Goal: Information Seeking & Learning: Learn about a topic

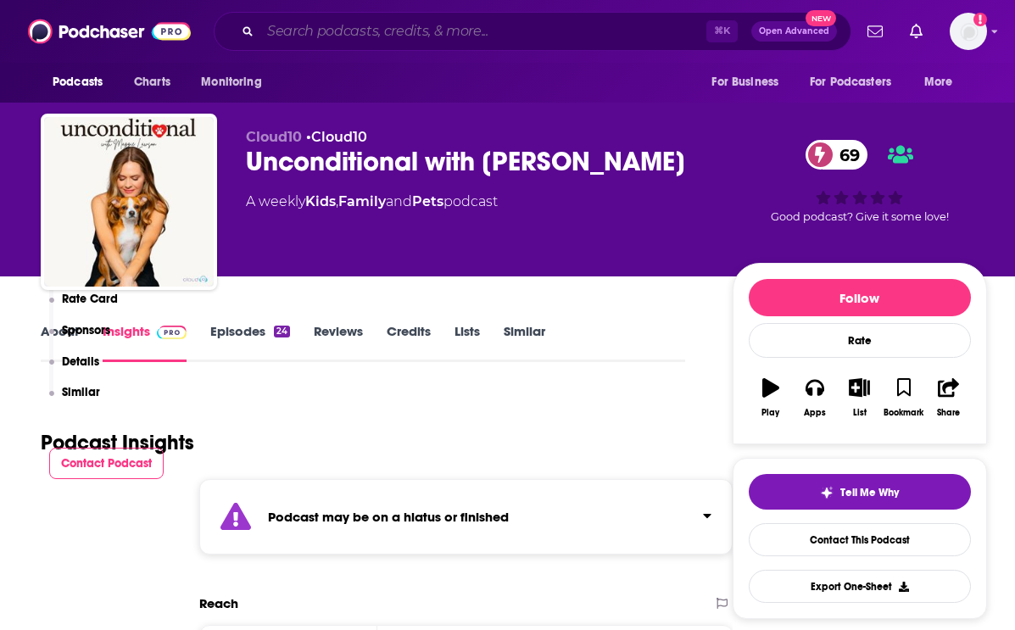
scroll to position [502, 0]
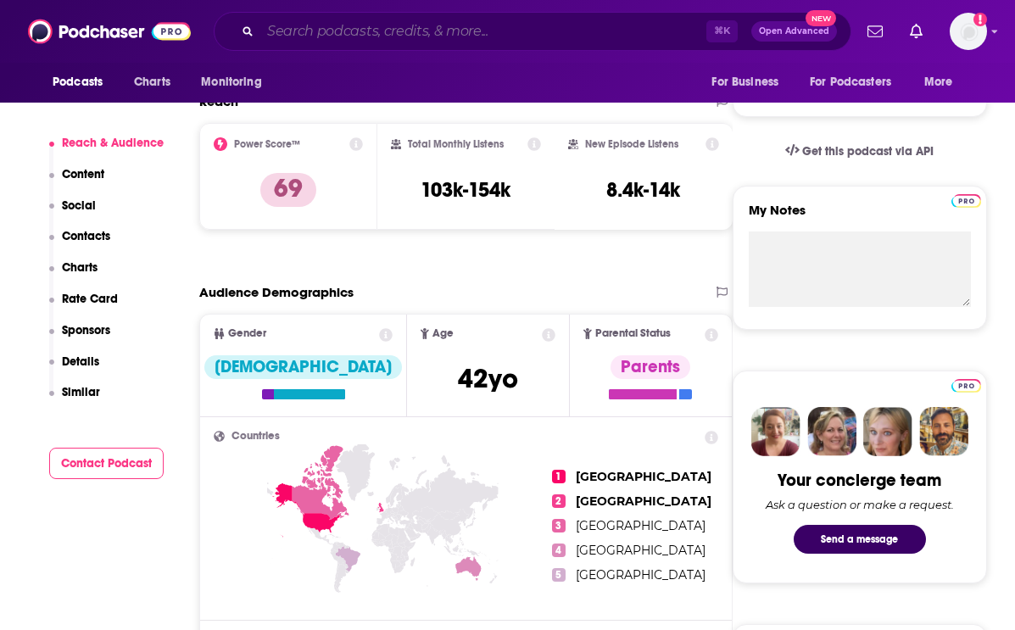
click at [427, 33] on input "Search podcasts, credits, & more..." at bounding box center [483, 31] width 446 height 27
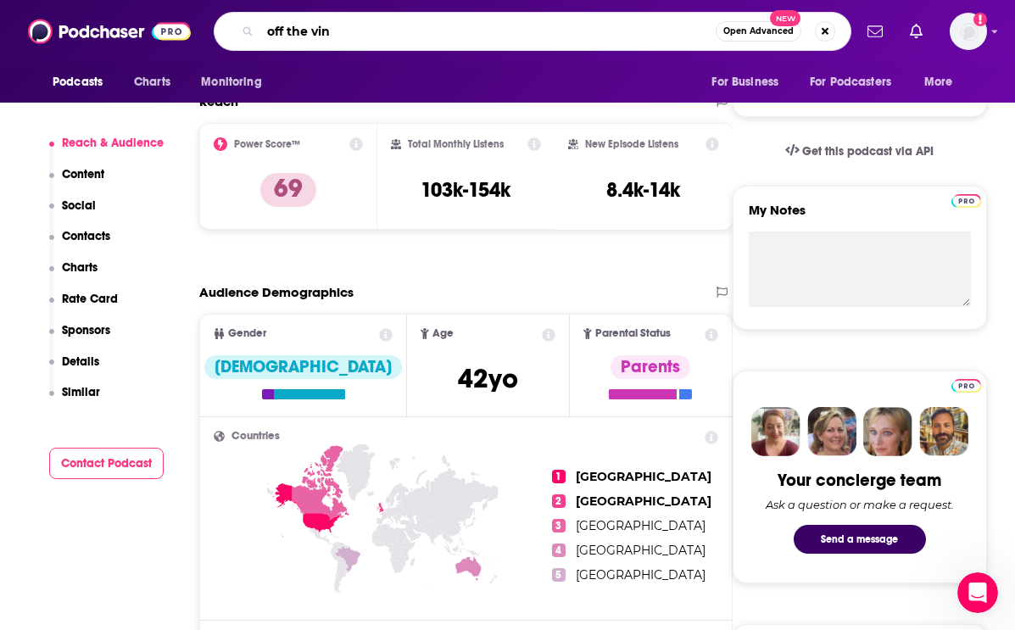
type input "off the vine"
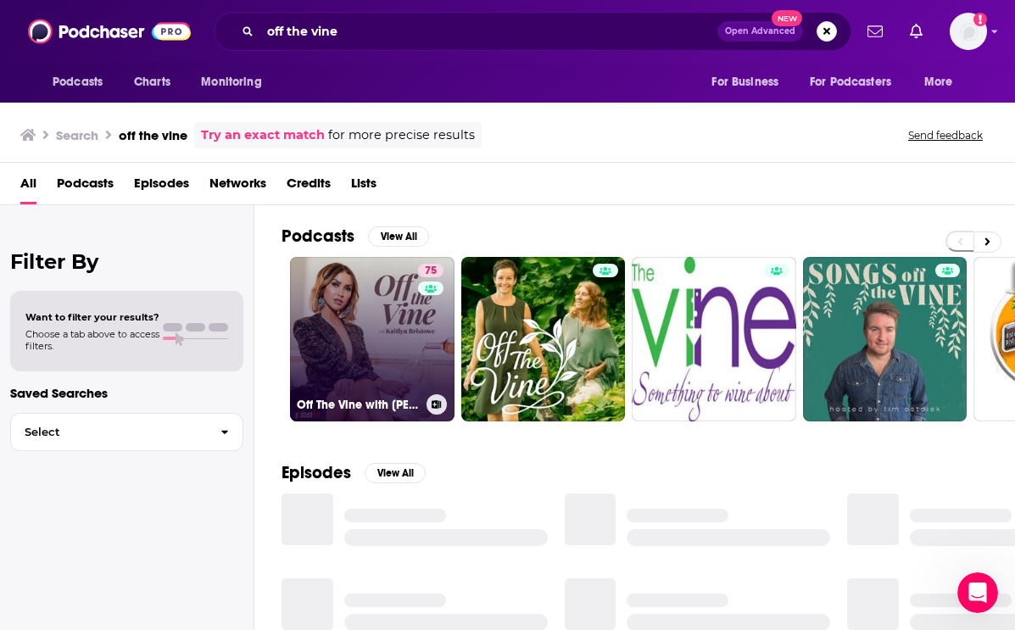
click at [401, 366] on link "75 Off The Vine with [PERSON_NAME]" at bounding box center [372, 339] width 164 height 164
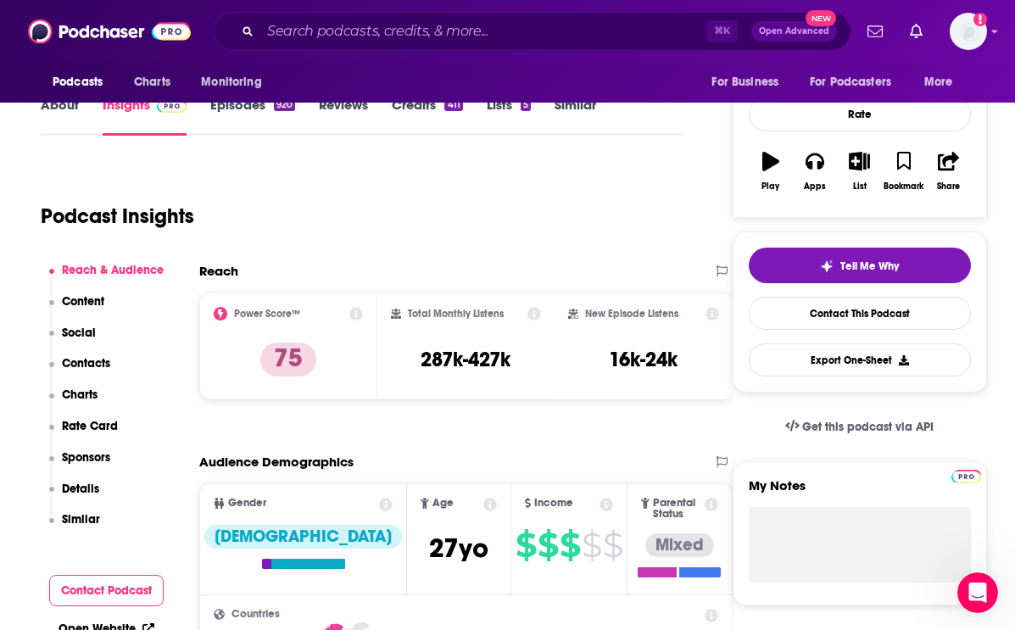
scroll to position [225, 0]
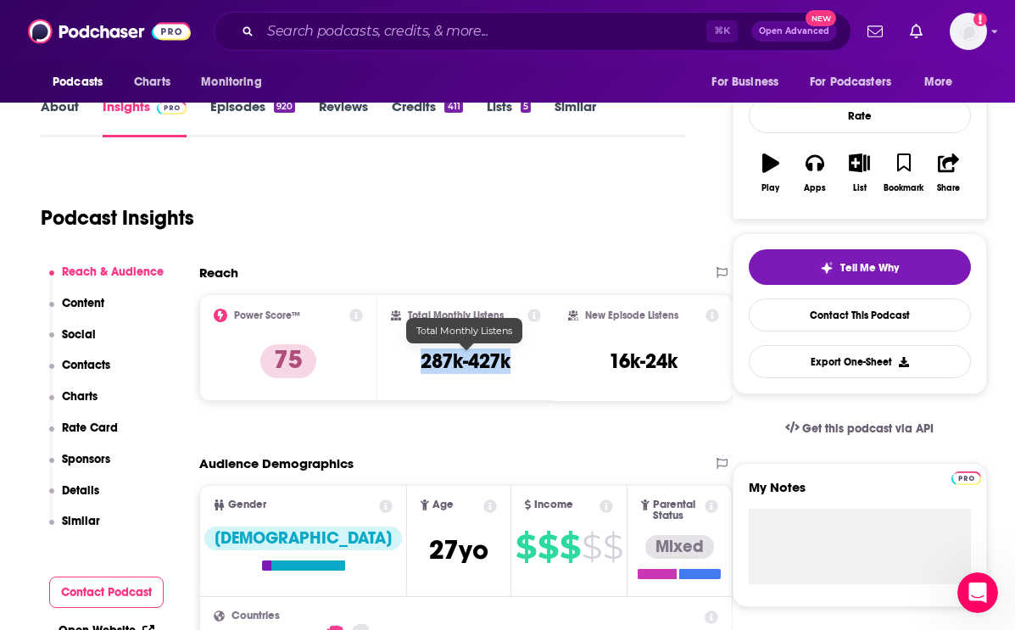
drag, startPoint x: 405, startPoint y: 360, endPoint x: 520, endPoint y: 359, distance: 114.4
click at [520, 359] on div "Total Monthly Listens 287k-427k" at bounding box center [466, 348] width 151 height 78
copy h3 "287k-427k"
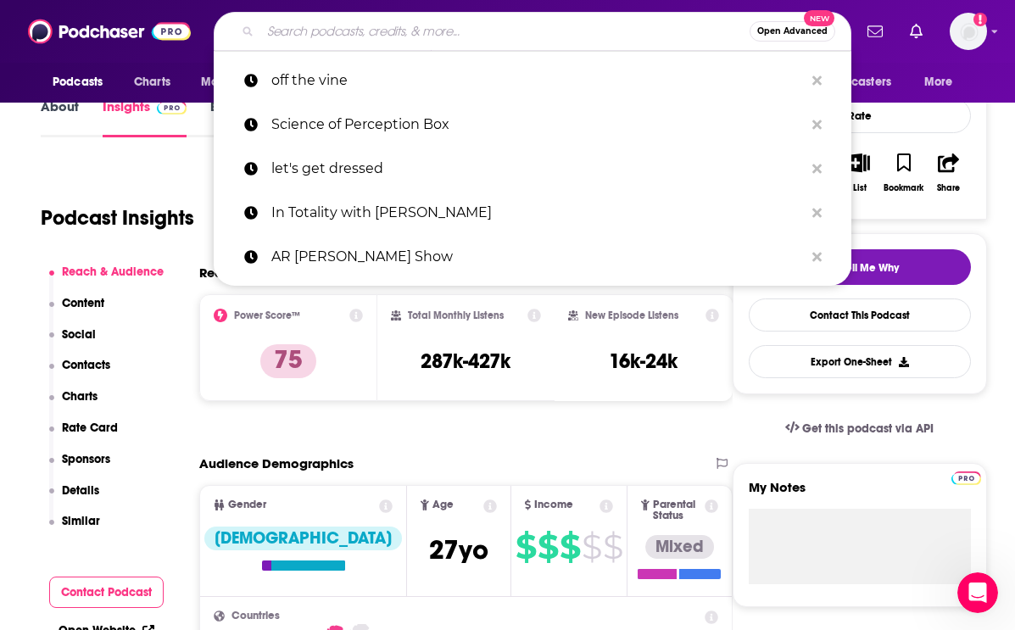
click at [349, 30] on input "Search podcasts, credits, & more..." at bounding box center [504, 31] width 489 height 27
paste input "The Doctor [PERSON_NAME] Show"
type input "The Doctor [PERSON_NAME] Show"
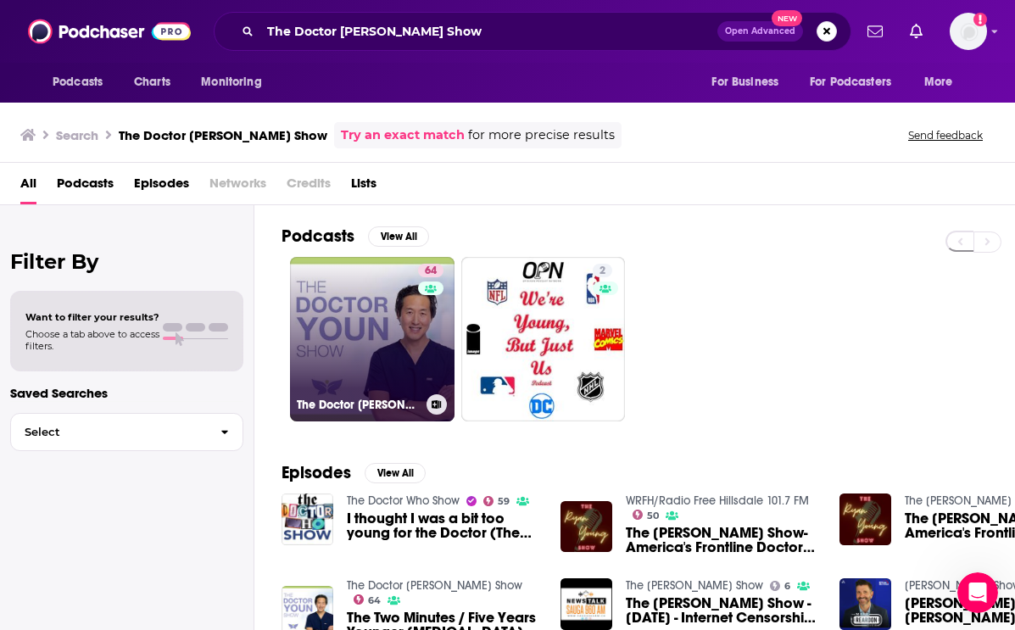
click at [423, 327] on div "64" at bounding box center [433, 329] width 30 height 131
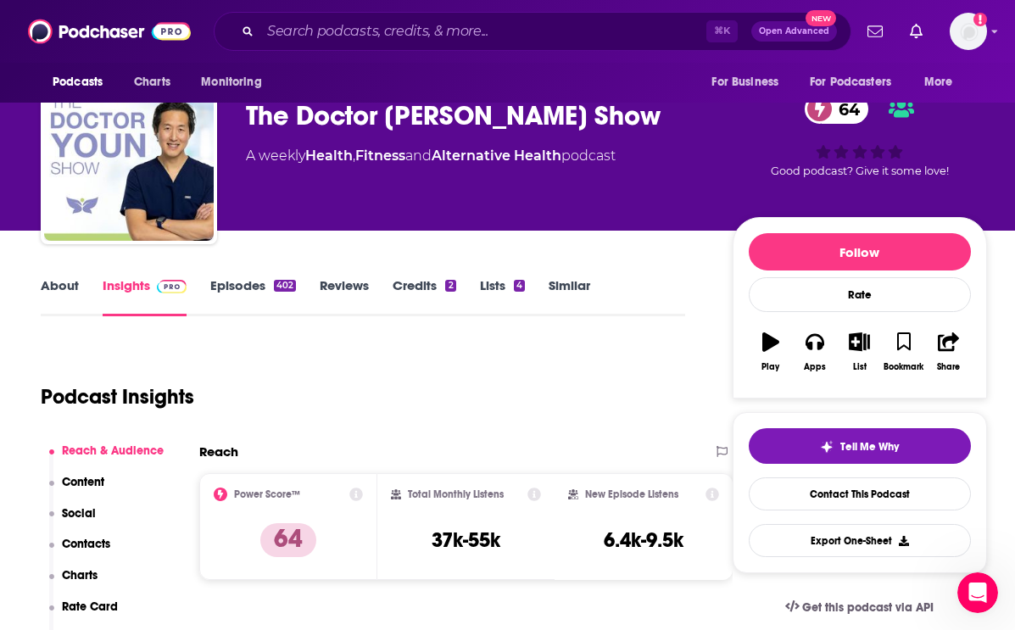
scroll to position [6, 0]
